Goal: Find contact information: Find contact information

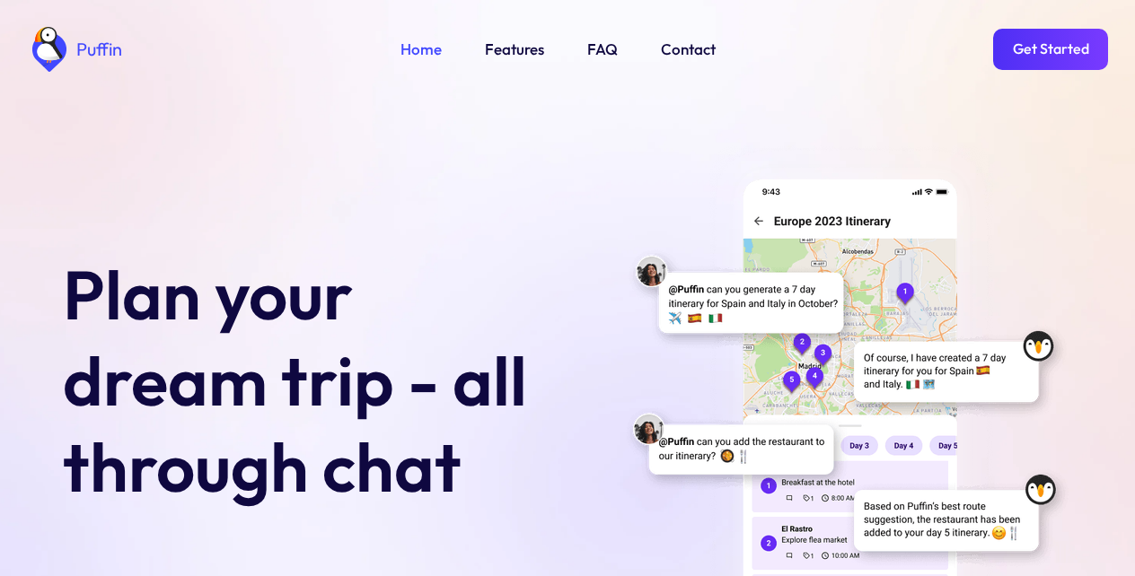
click at [510, 48] on link "Features" at bounding box center [514, 49] width 59 height 23
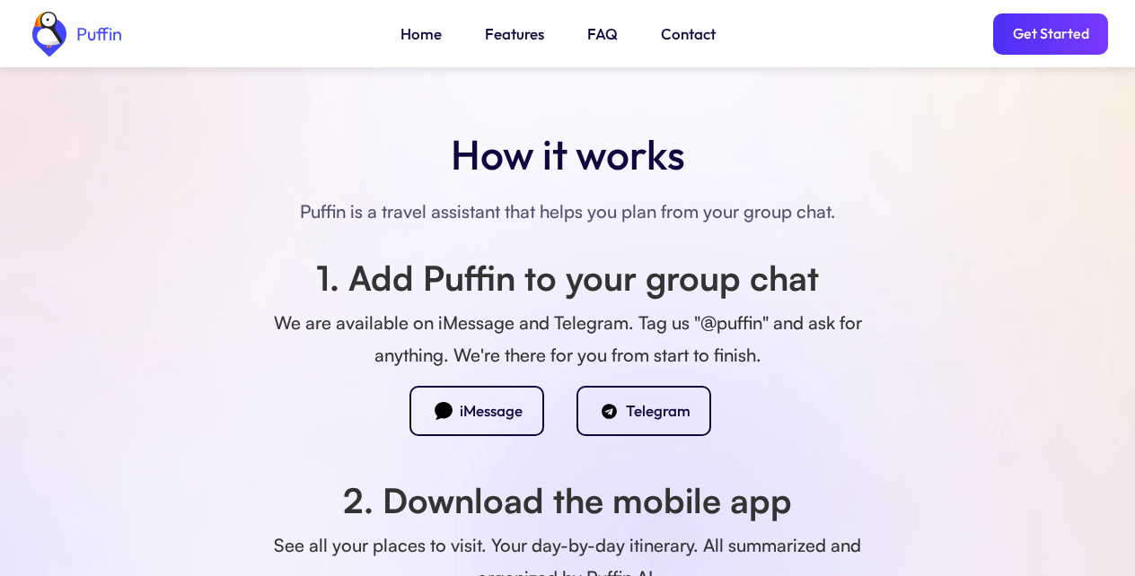
scroll to position [1622, 0]
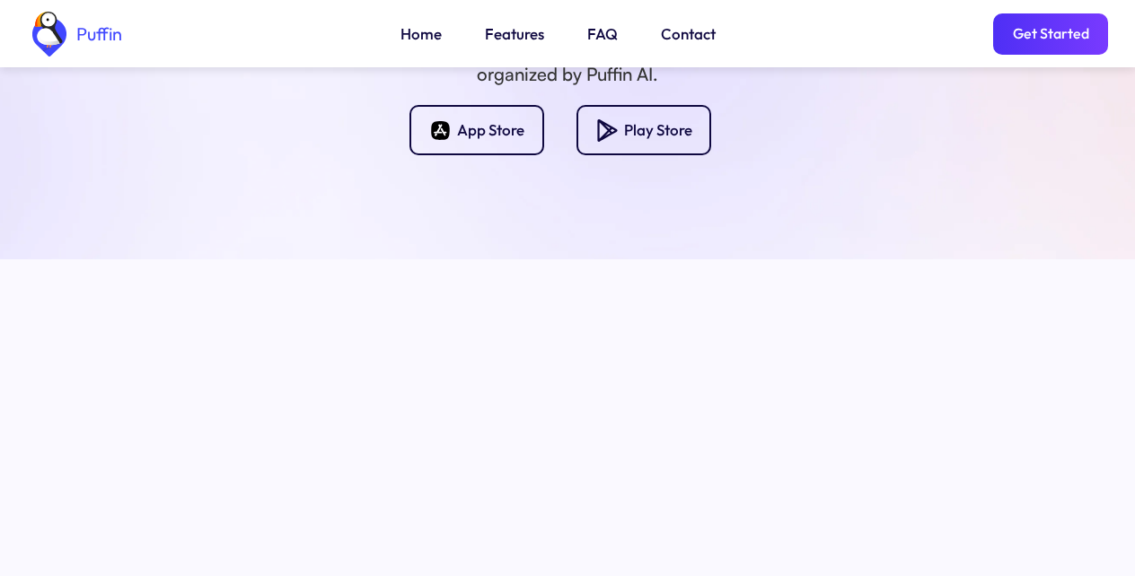
click at [601, 33] on link "FAQ" at bounding box center [602, 33] width 31 height 23
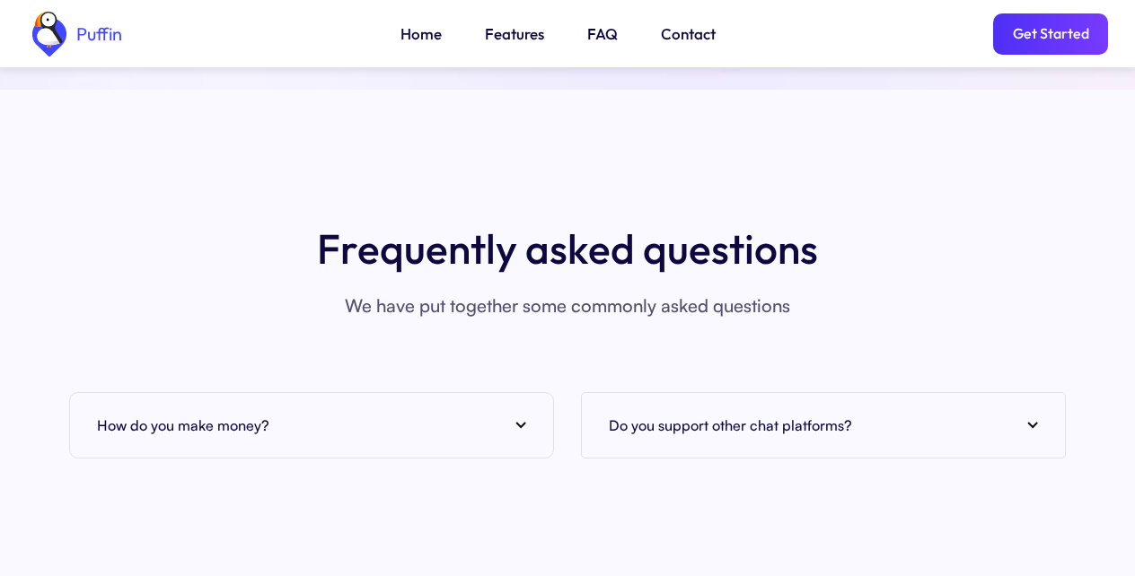
scroll to position [7051, 0]
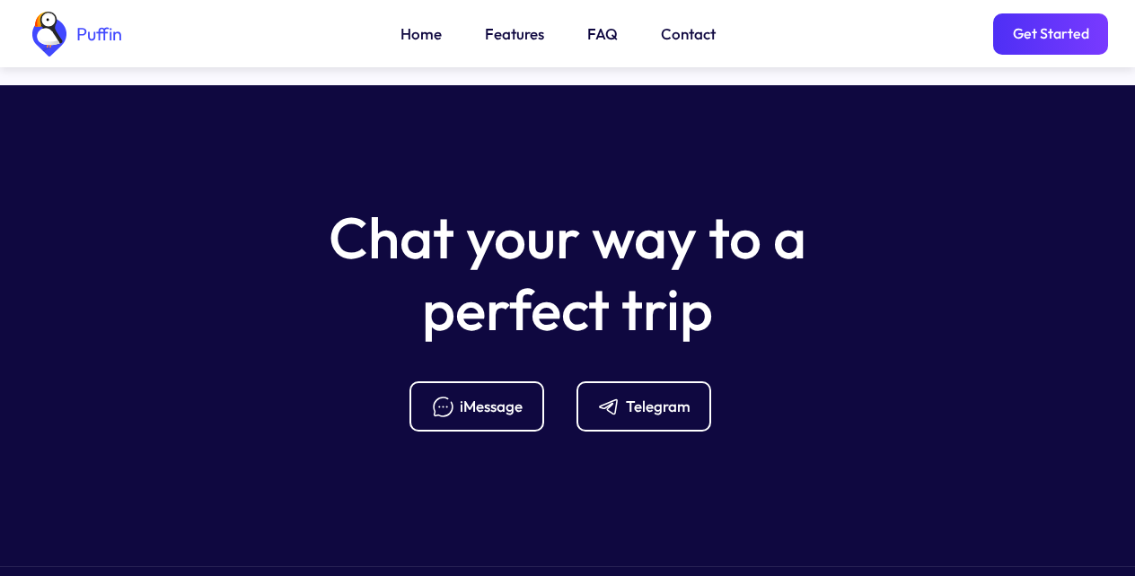
click at [374, 165] on section "Chat your way to a perfect trip iMessage Telegram Terms and Conditions Privacy …" at bounding box center [567, 380] width 1135 height 591
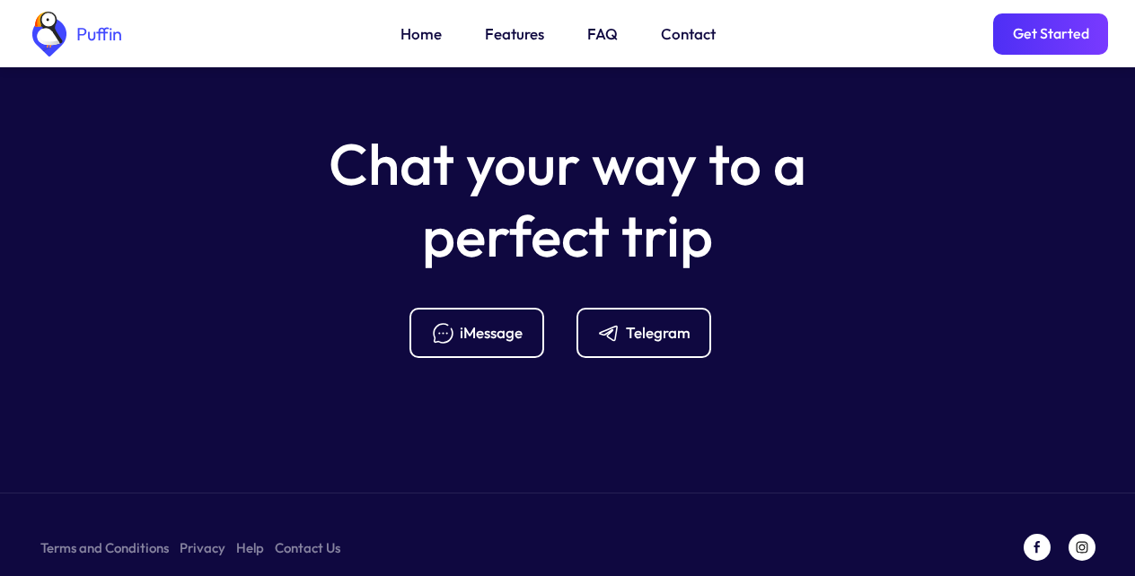
scroll to position [7128, 0]
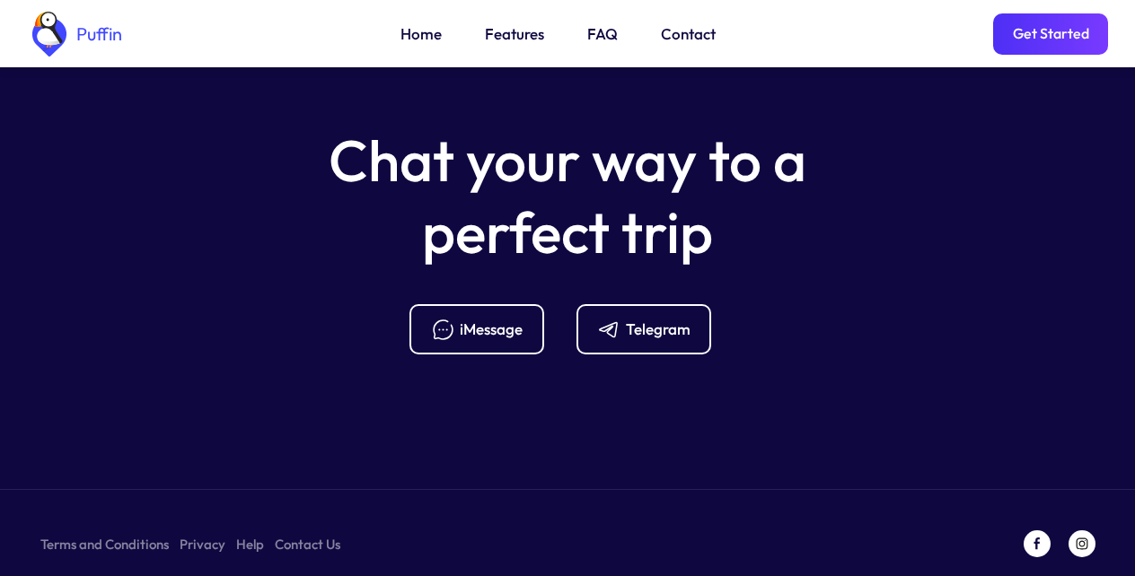
click at [214, 160] on div "Chat your way to a perfect trip iMessage Telegram" at bounding box center [567, 240] width 1135 height 230
click at [210, 168] on div "Chat your way to a perfect trip iMessage Telegram" at bounding box center [567, 240] width 1135 height 230
click at [776, 30] on div "Puffin Home Features FAQ Contact Get Started" at bounding box center [567, 33] width 1081 height 67
click at [766, 30] on div "Puffin Home Features FAQ Contact Get Started" at bounding box center [567, 33] width 1081 height 67
click at [1039, 30] on link "Get Started" at bounding box center [1050, 33] width 115 height 41
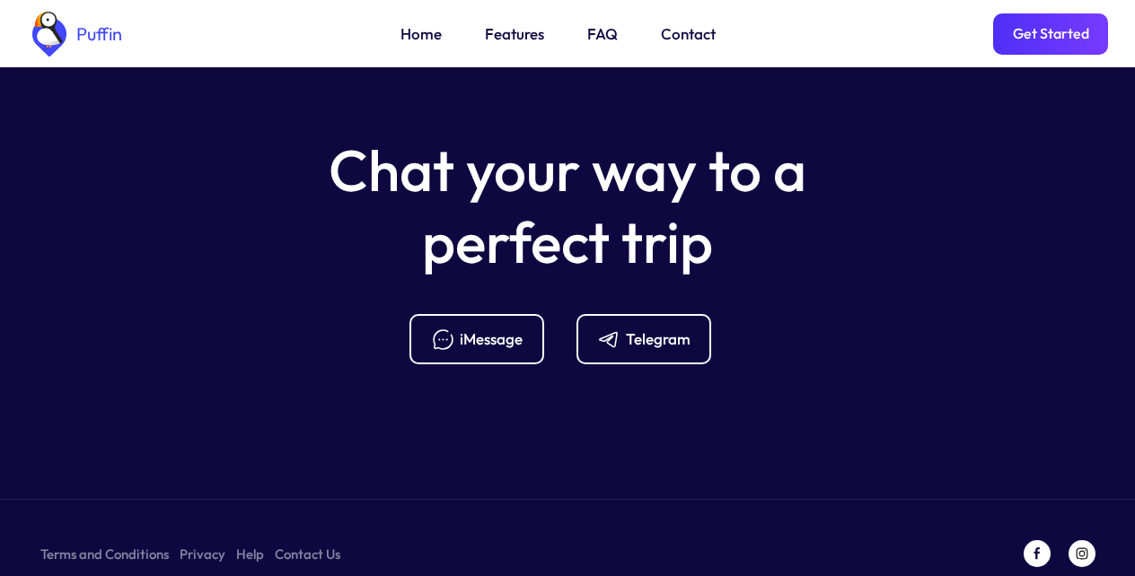
scroll to position [7114, 0]
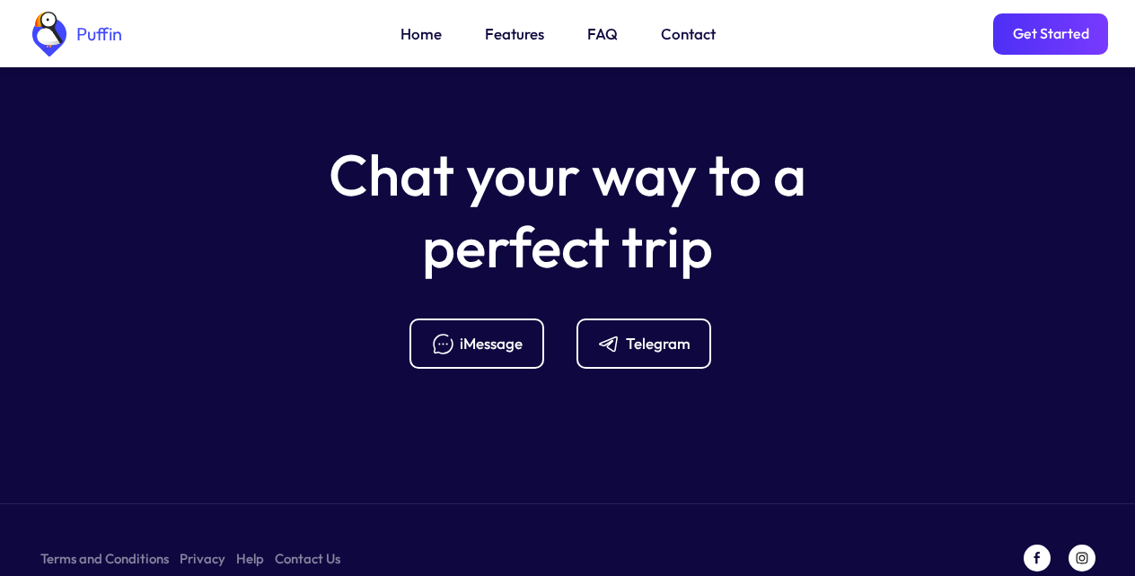
click at [1029, 66] on div "Puffin Home Features FAQ Contact Get Started" at bounding box center [567, 33] width 1081 height 67
click at [1, 561] on section "Chat your way to a perfect trip iMessage Telegram Terms and Conditions Privacy …" at bounding box center [567, 317] width 1135 height 591
click at [306, 548] on link "Contact Us" at bounding box center [308, 559] width 66 height 22
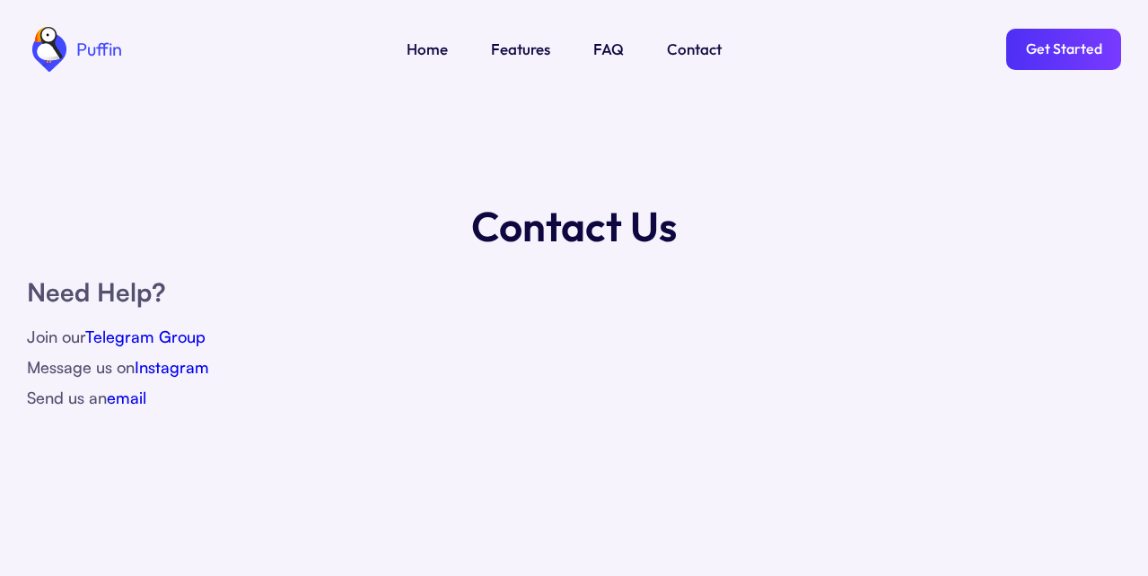
click at [639, 539] on section "Puffin Home Features FAQ Contact Get Started Contact Us Need Help? Join our Tel…" at bounding box center [574, 288] width 1148 height 576
click at [144, 330] on link "Telegram Group" at bounding box center [145, 337] width 120 height 20
